Goal: Navigation & Orientation: Find specific page/section

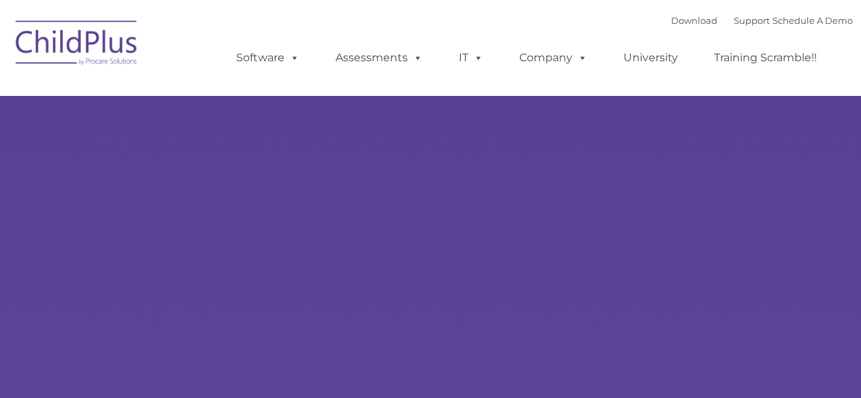
type input ""
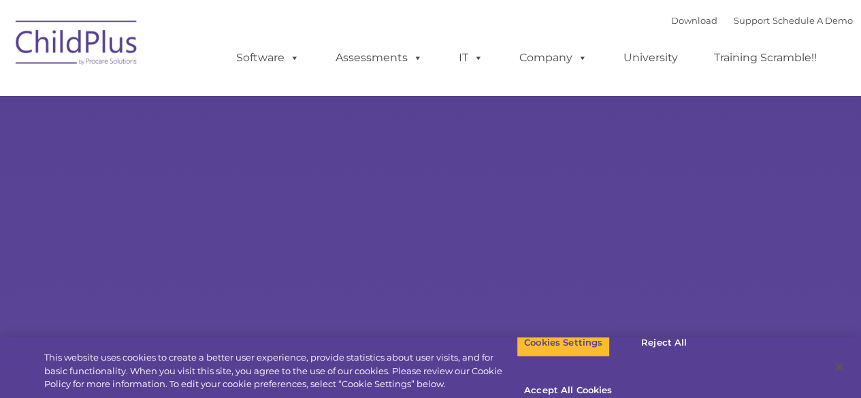
select select "MEDIUM"
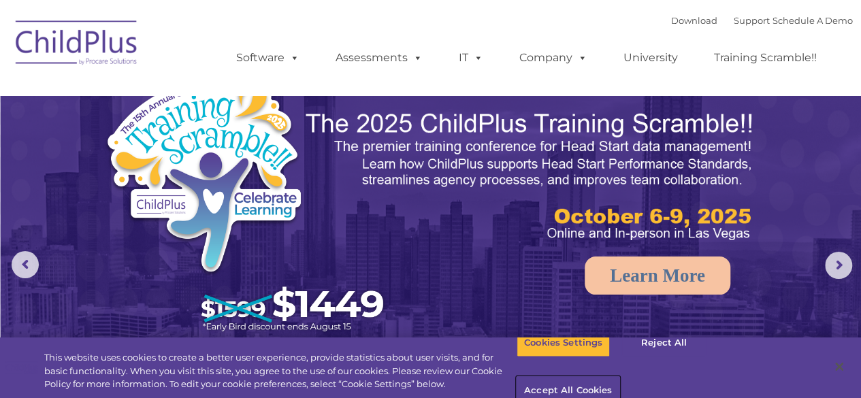
click at [620, 377] on button "Accept All Cookies" at bounding box center [568, 391] width 103 height 29
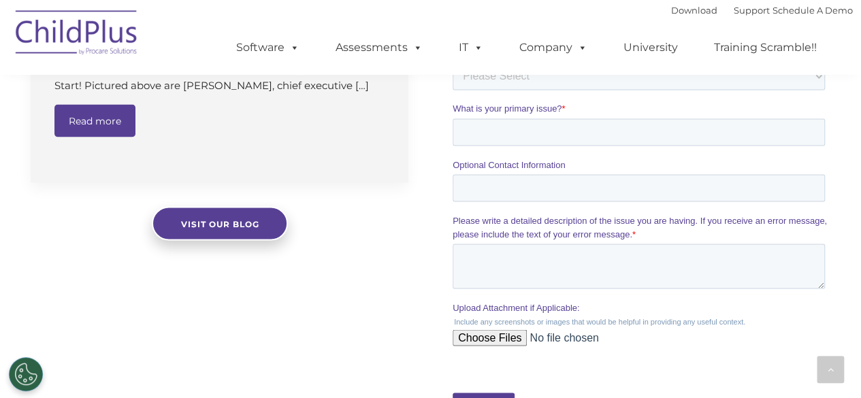
scroll to position [1181, 0]
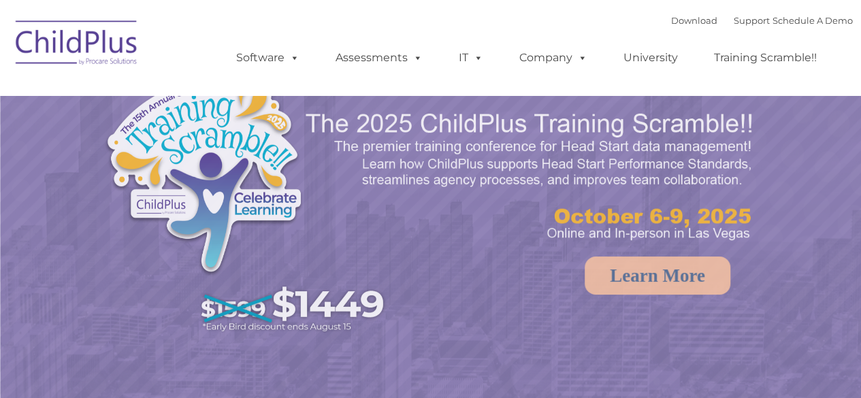
select select "MEDIUM"
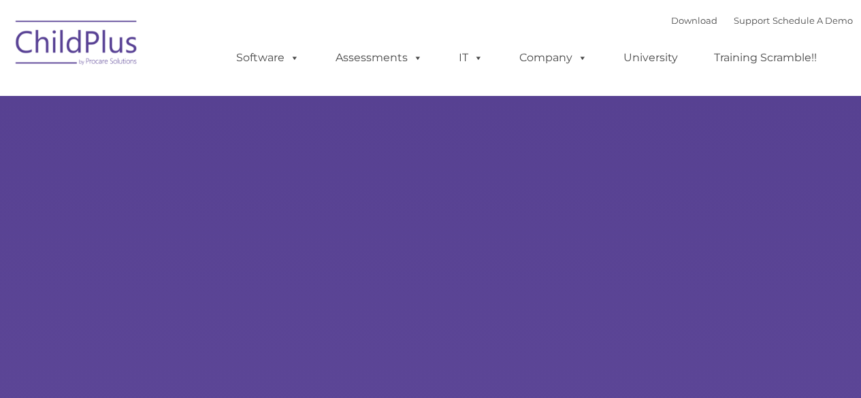
type input ""
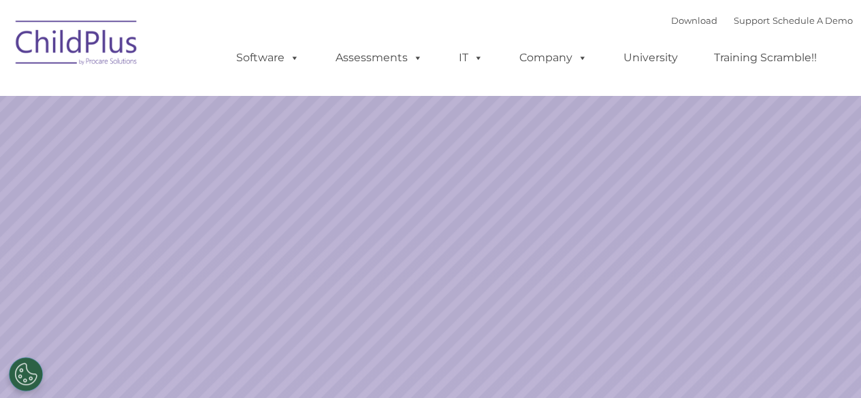
select select "MEDIUM"
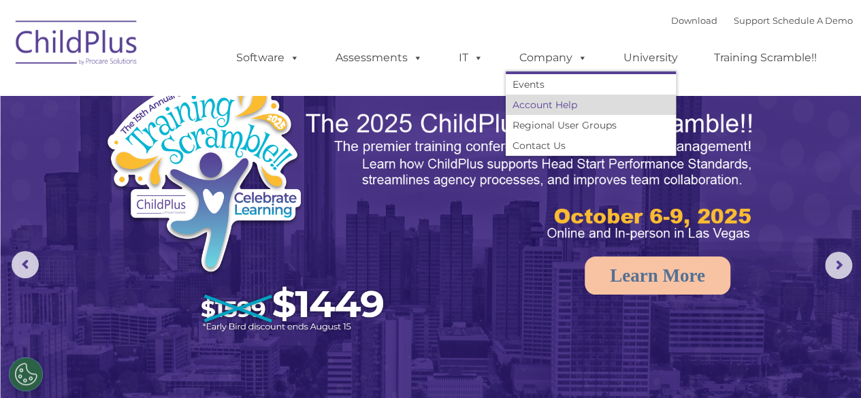
click at [554, 104] on link "Account Help" at bounding box center [591, 105] width 170 height 20
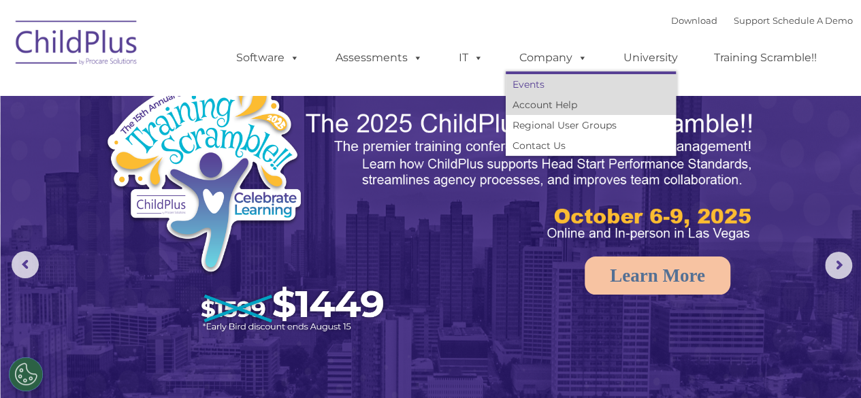
scroll to position [10, 0]
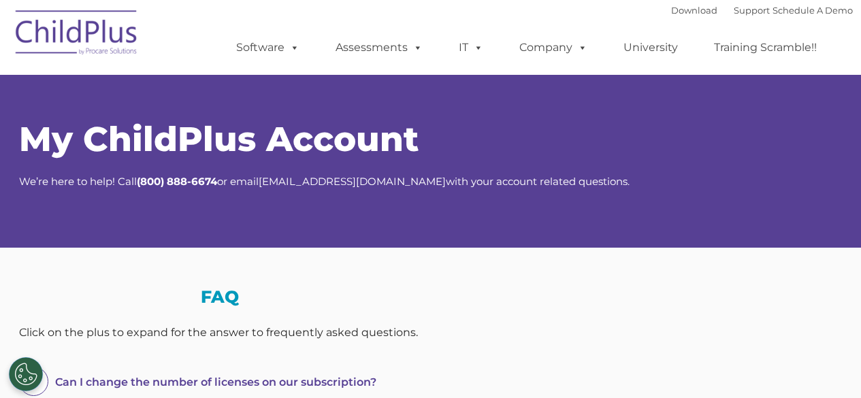
scroll to position [258, 0]
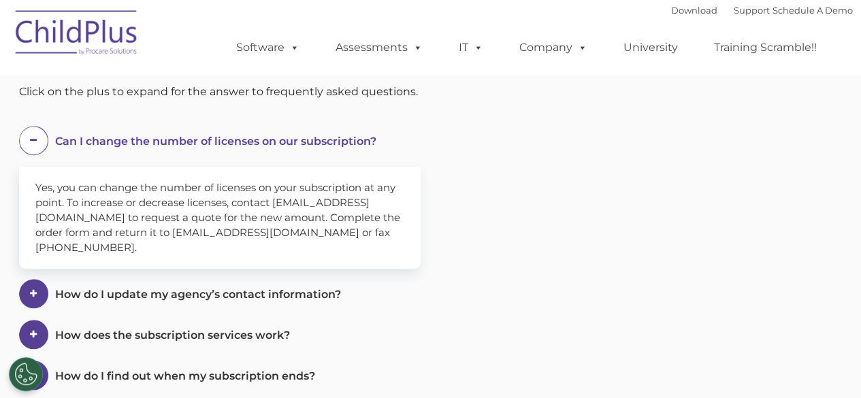
select select "MEDIUM"
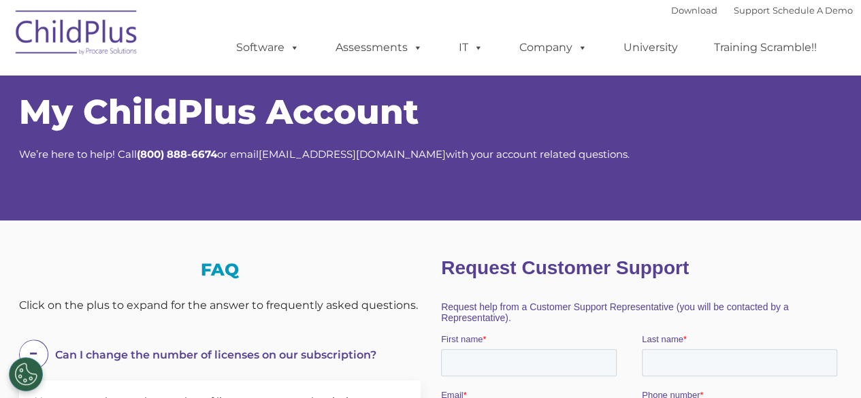
scroll to position [0, 0]
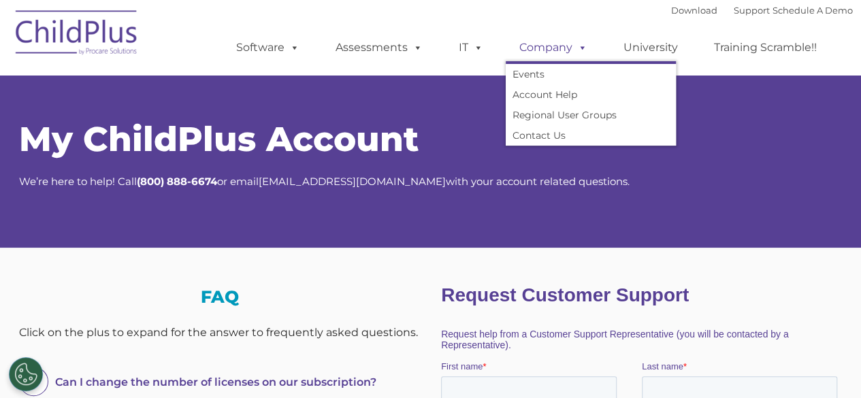
click at [521, 43] on link "Company" at bounding box center [553, 47] width 95 height 27
click at [561, 82] on link "Events" at bounding box center [591, 74] width 170 height 20
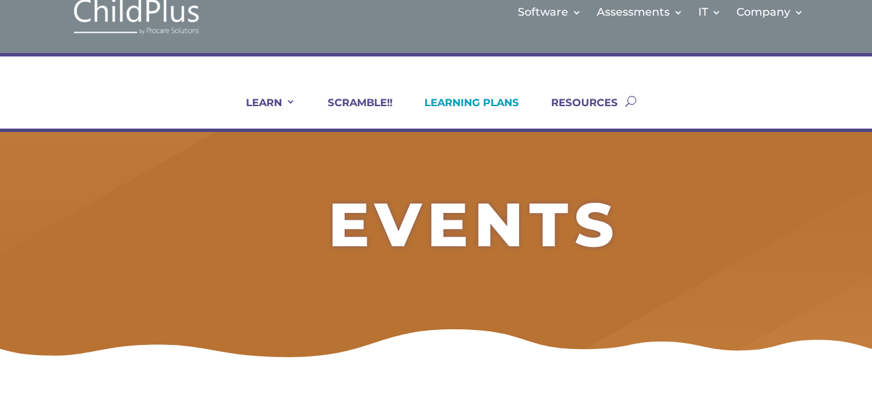
scroll to position [29, 0]
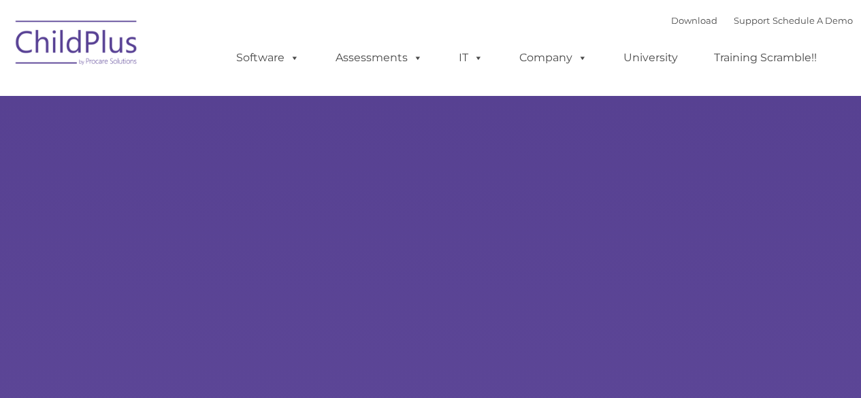
type input ""
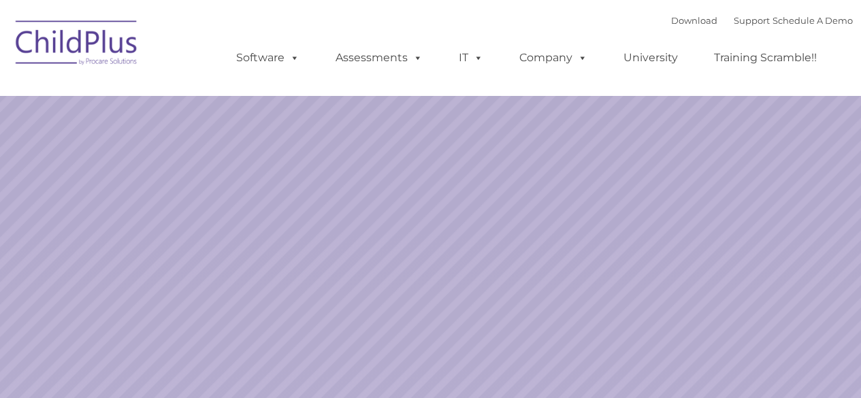
select select "MEDIUM"
